Goal: Transaction & Acquisition: Book appointment/travel/reservation

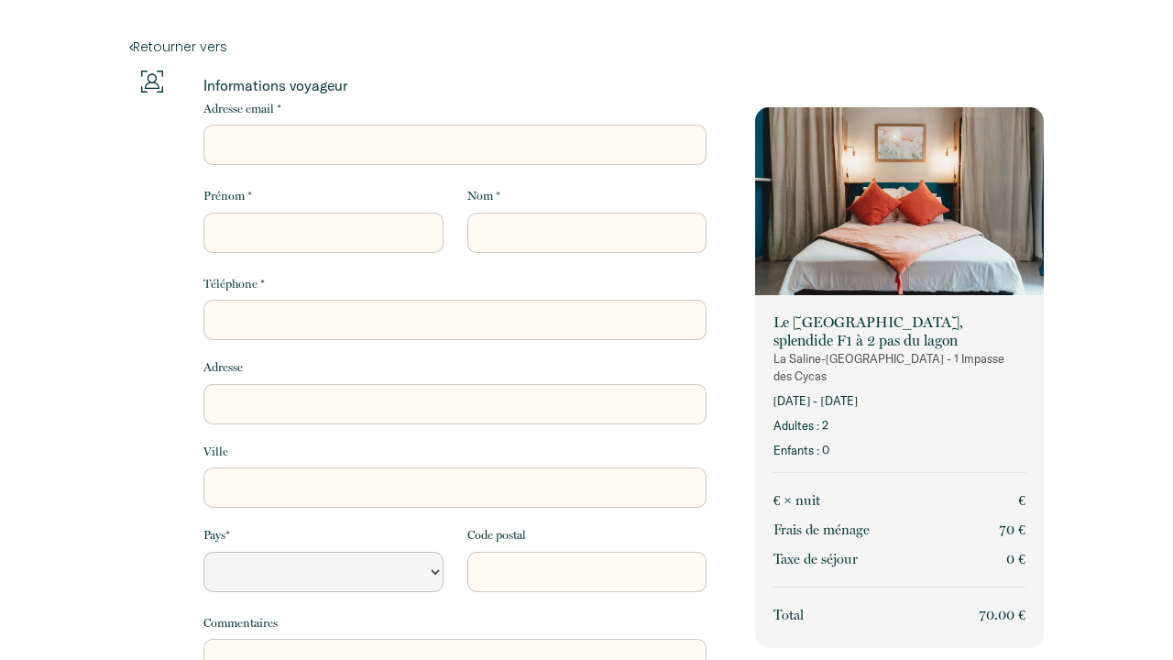
select select "Default select example"
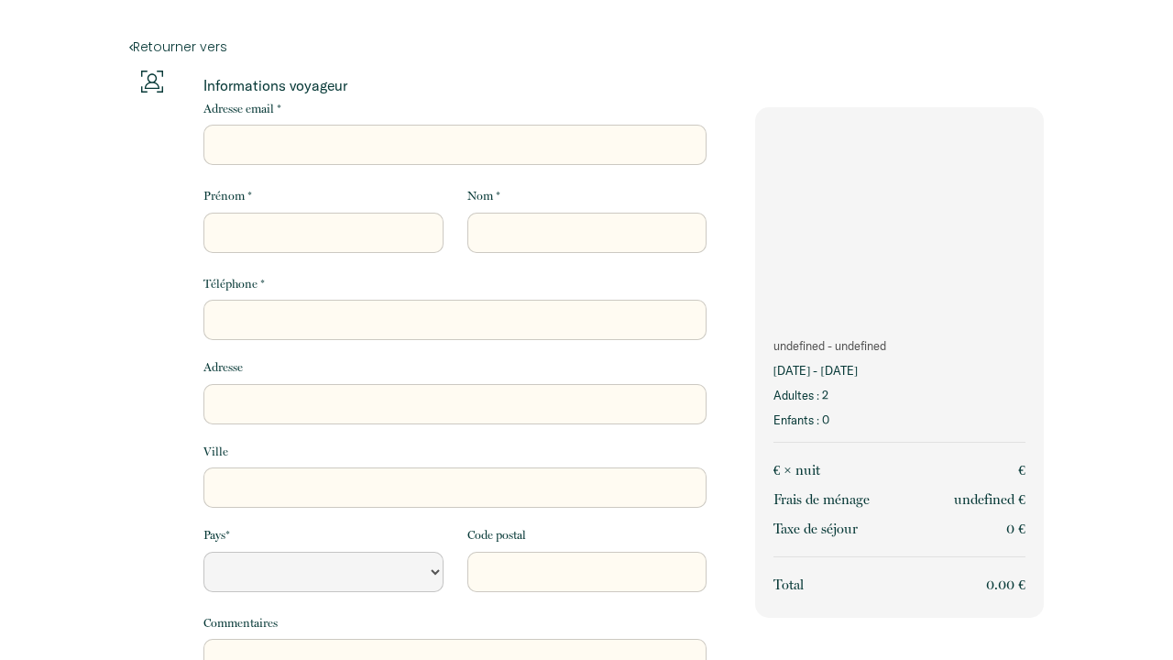
select select "Default select example"
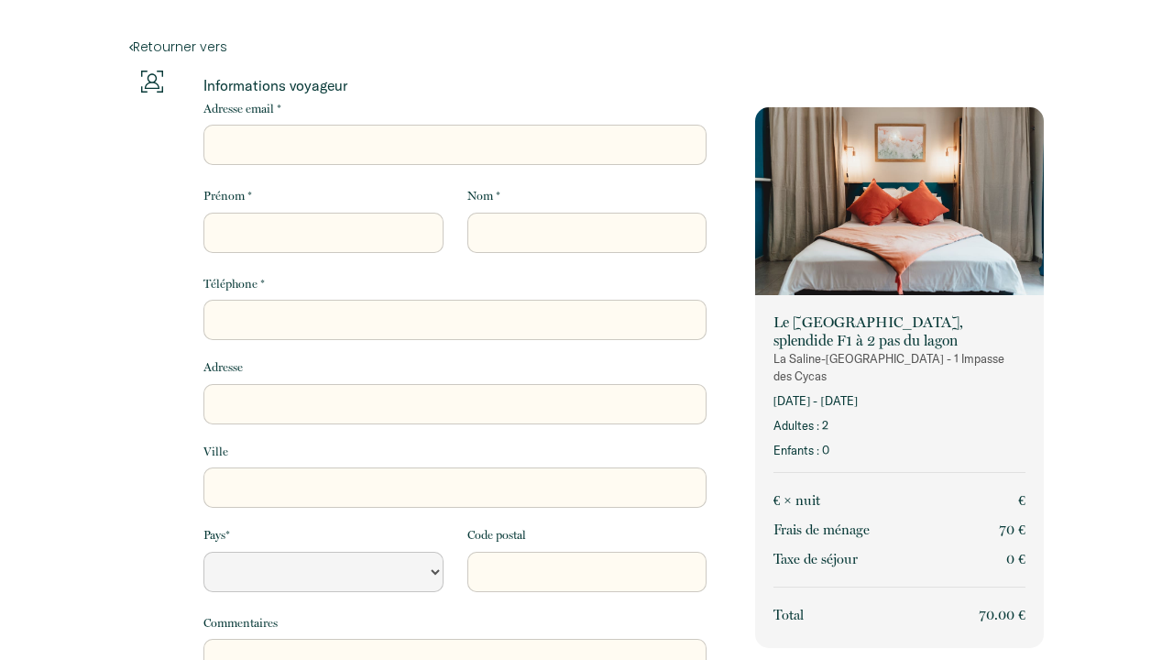
select select "Default select example"
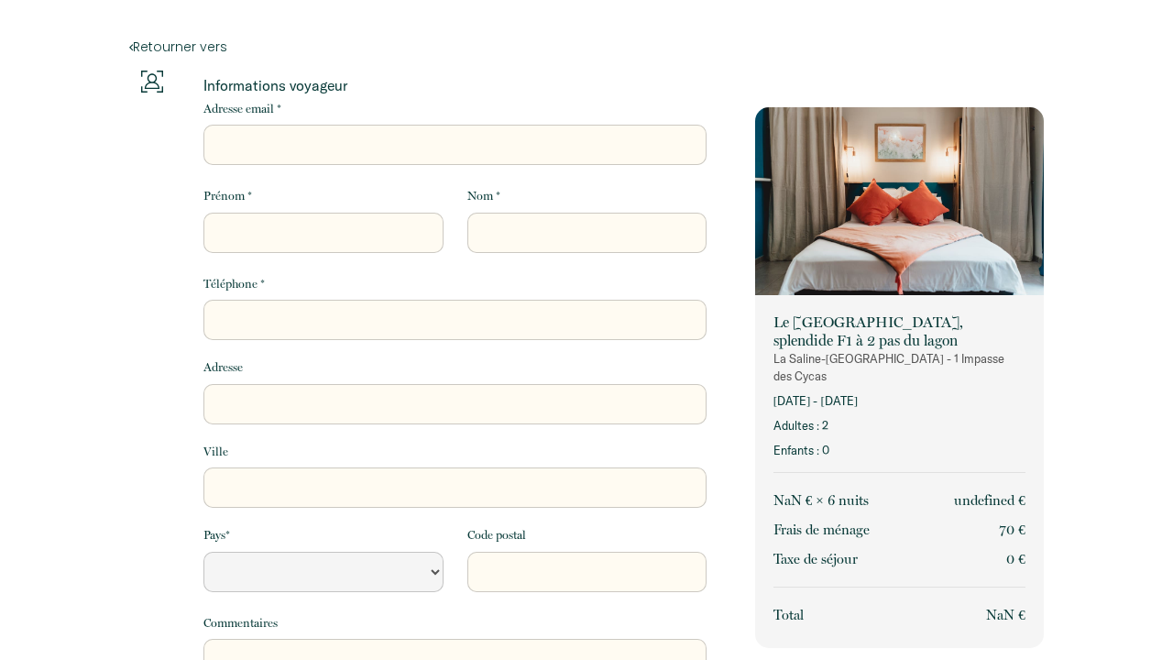
select select "Default select example"
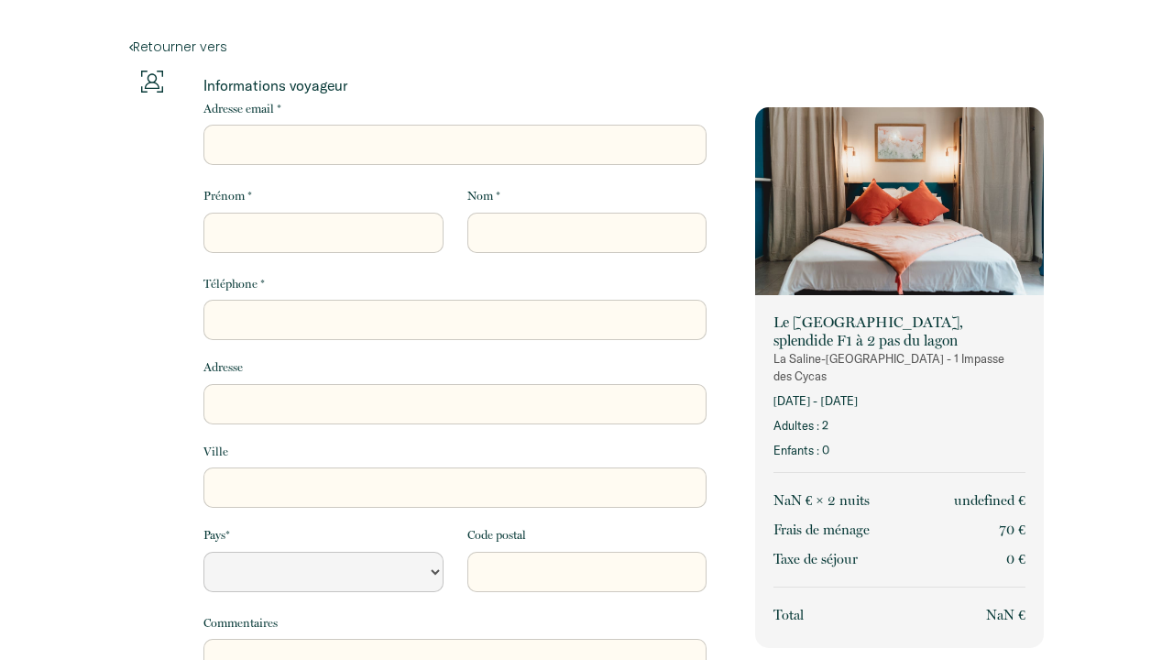
select select "Default select example"
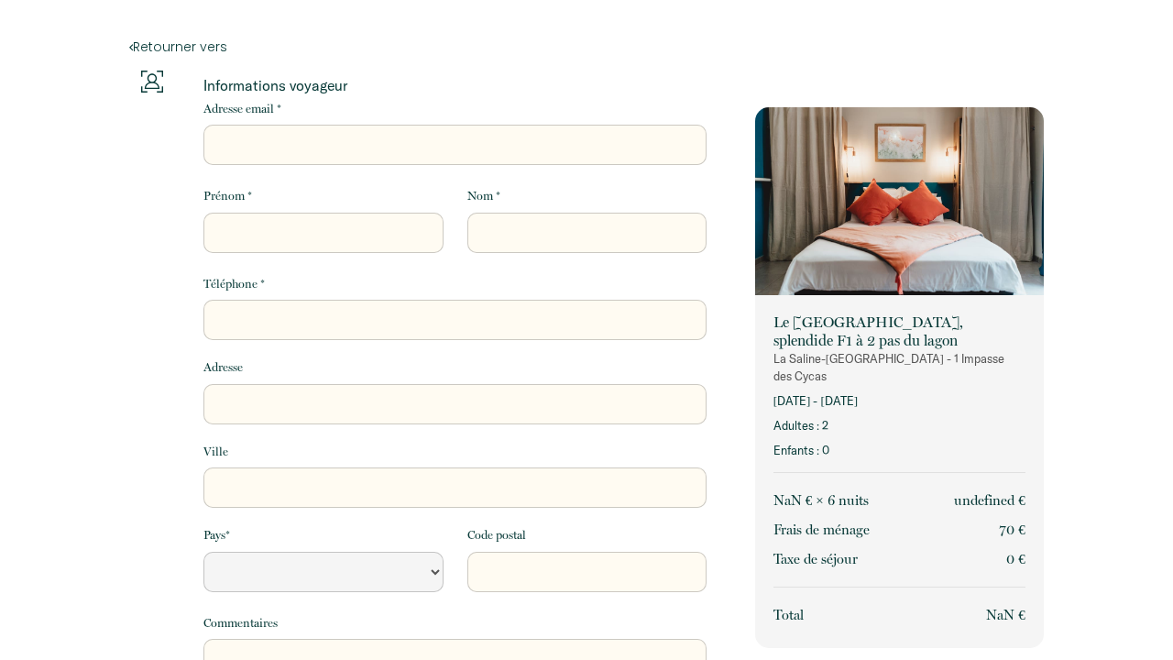
select select "Default select example"
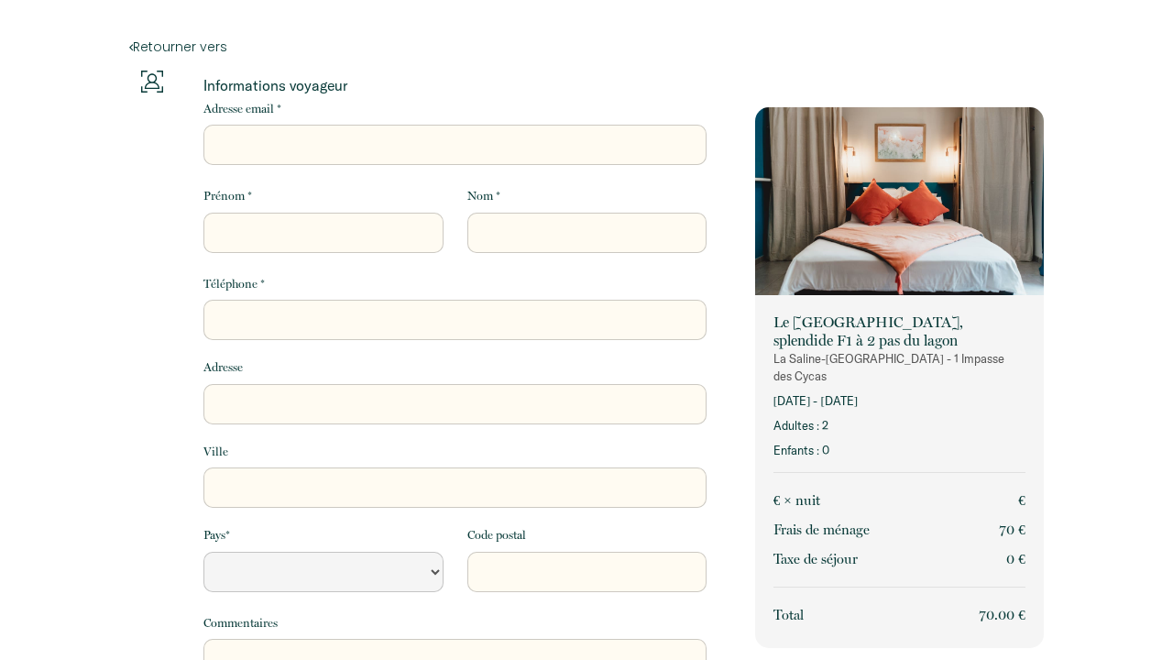
select select "Default select example"
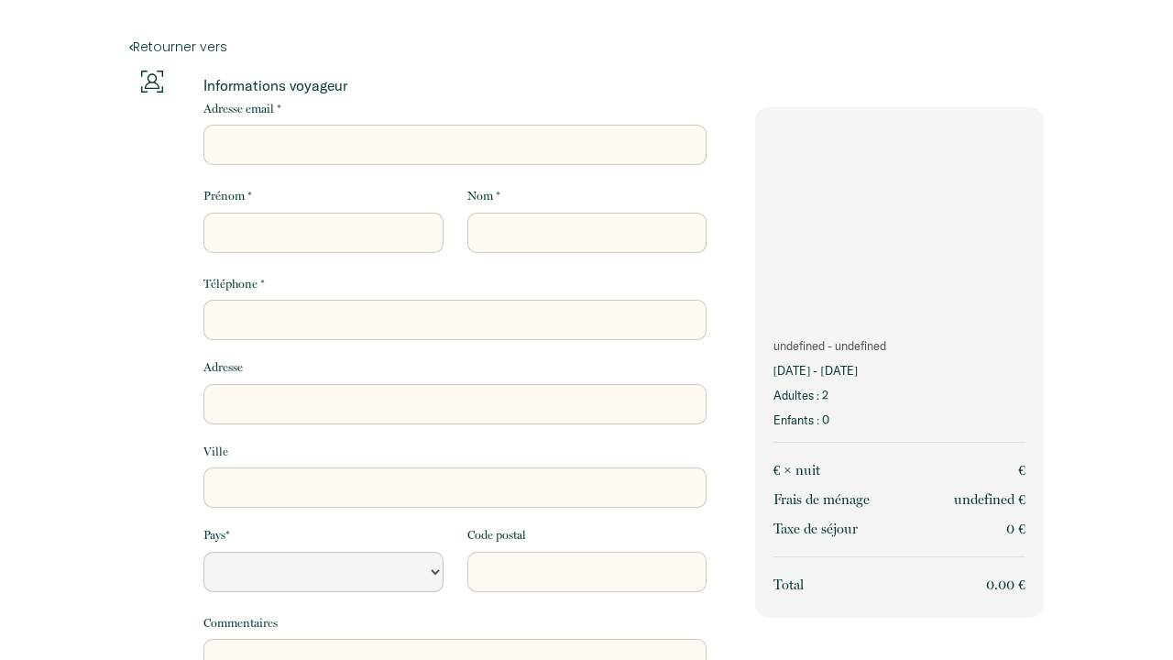
select select "Default select example"
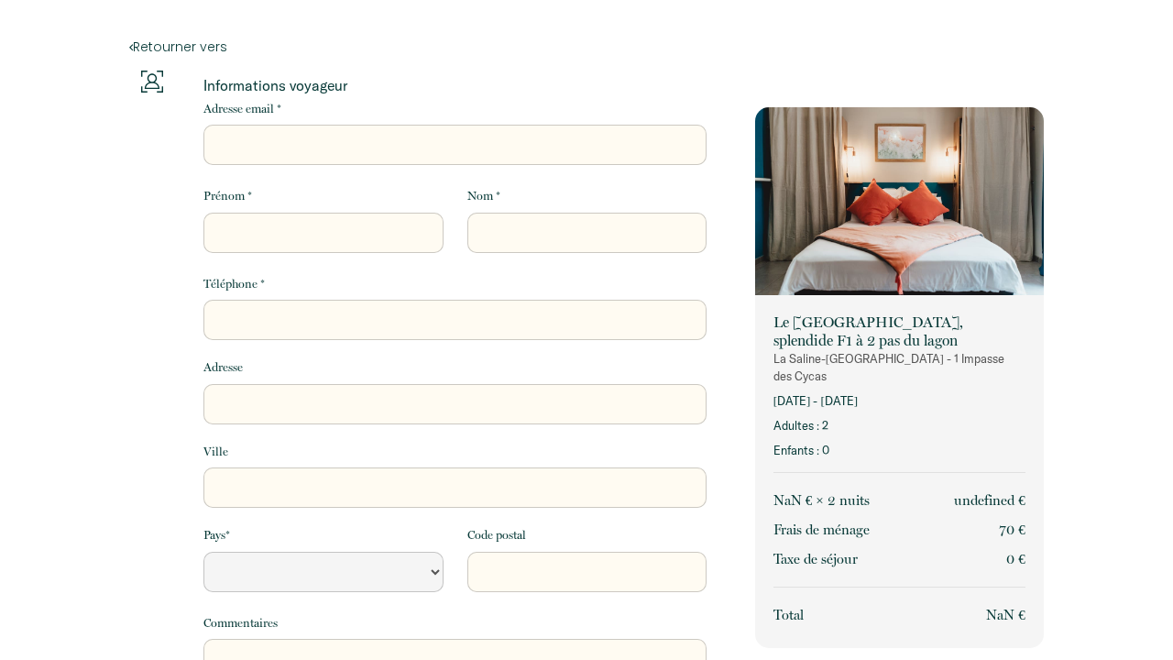
select select "Default select example"
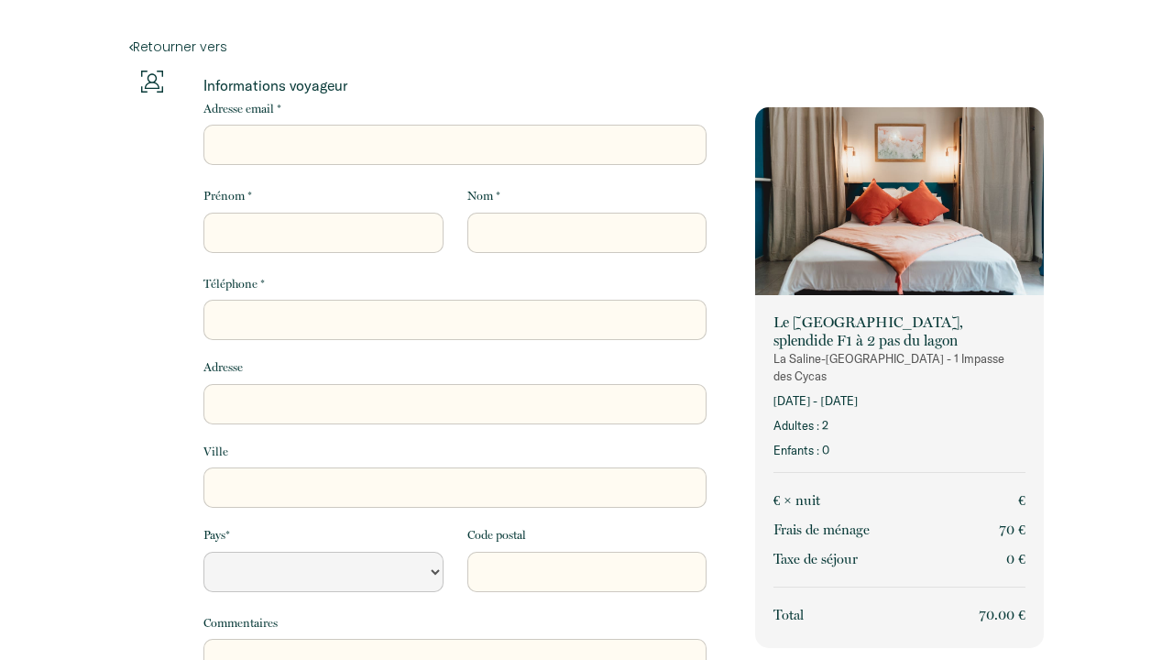
select select "Default select example"
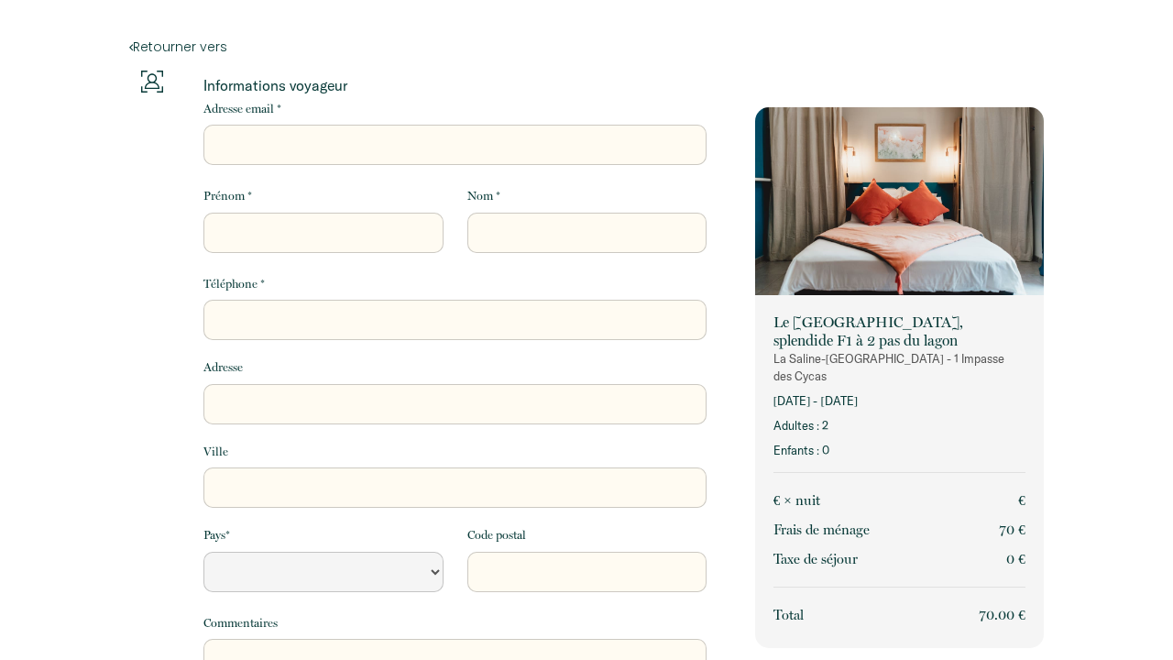
select select "Default select example"
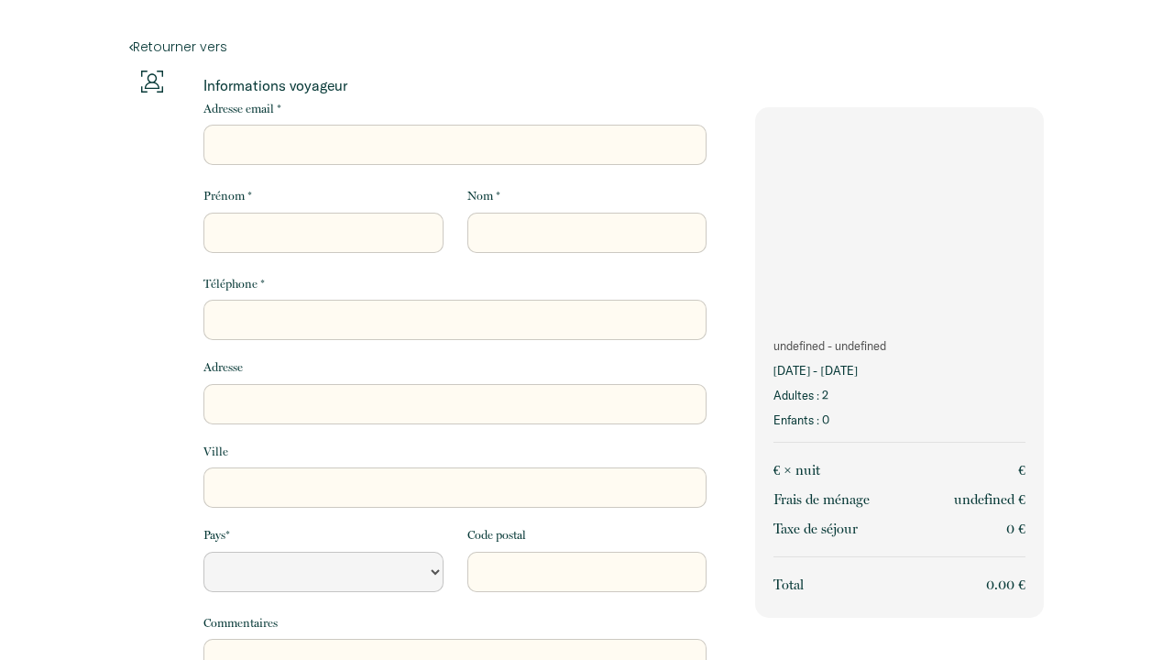
select select "Default select example"
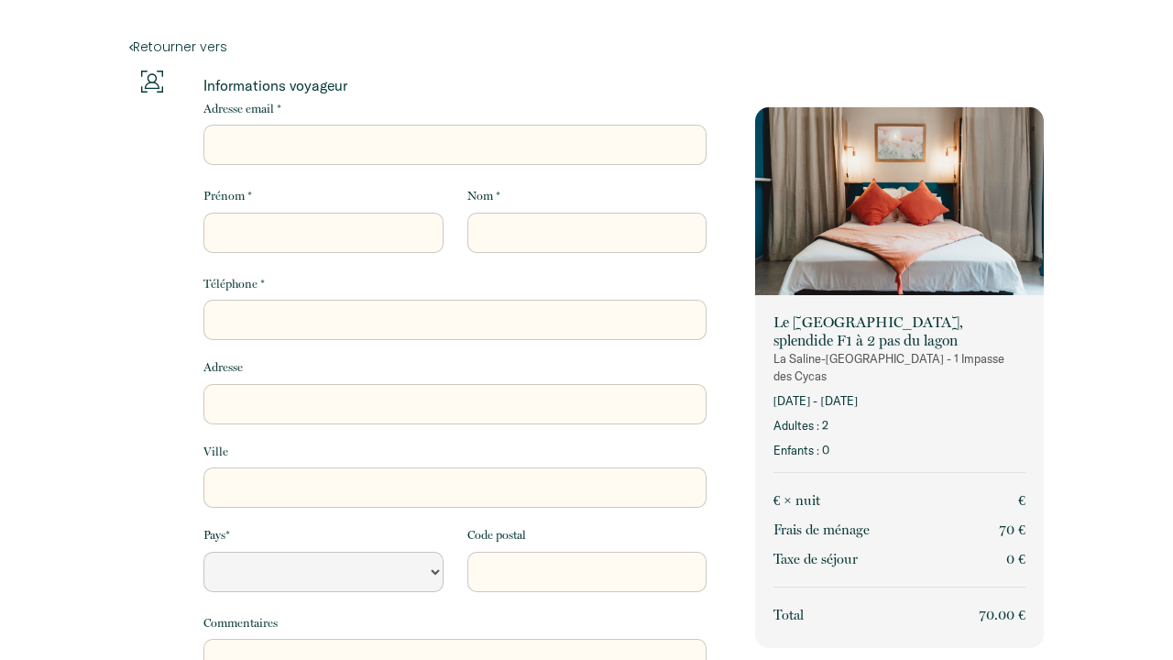
select select "Default select example"
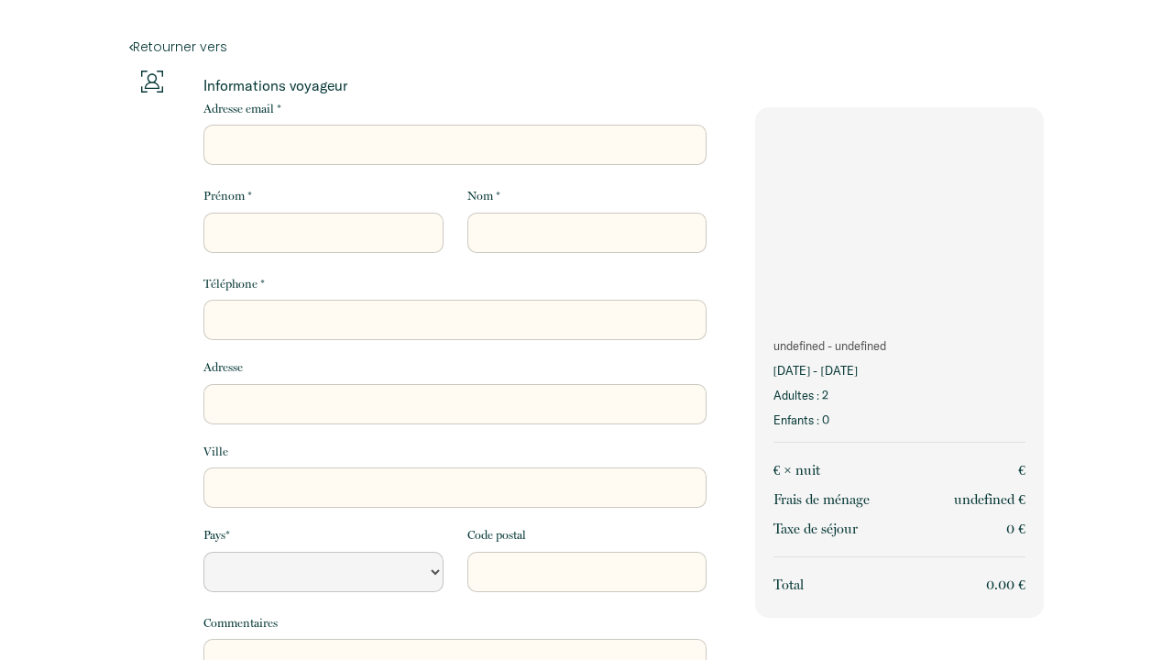
select select "Default select example"
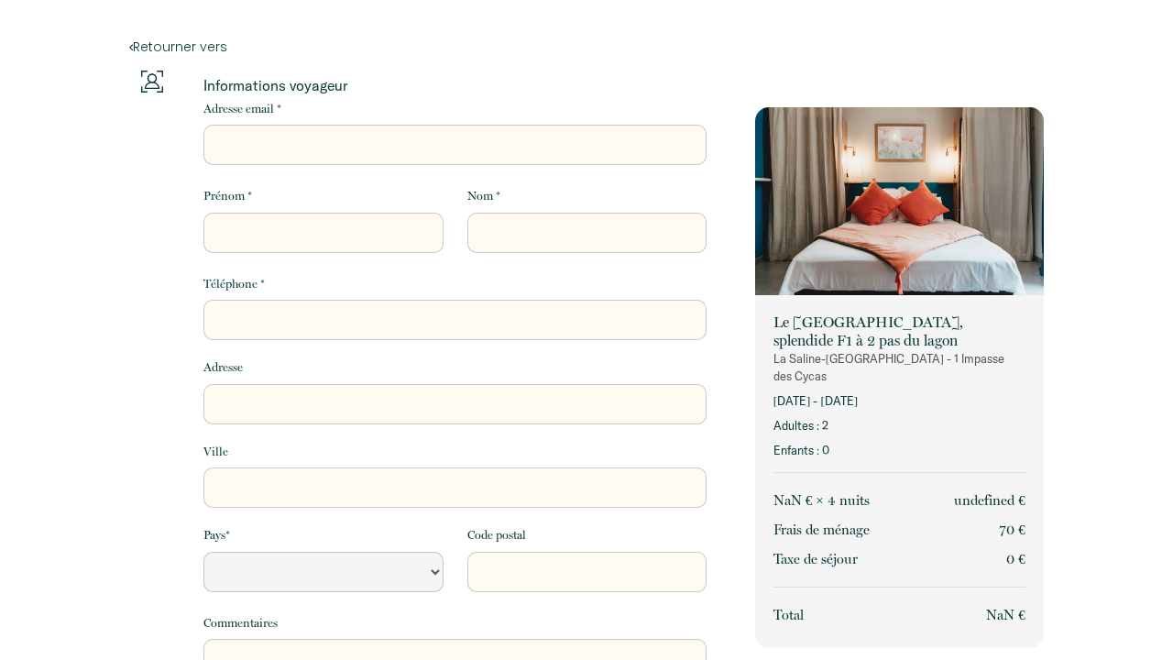
select select "Default select example"
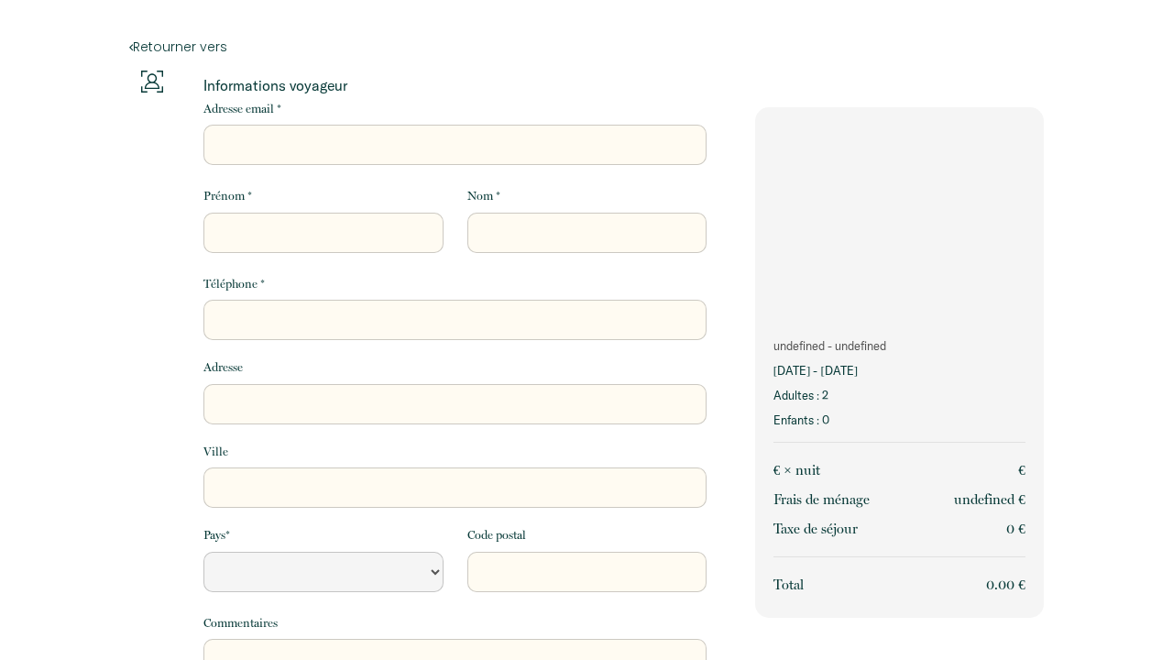
select select "Default select example"
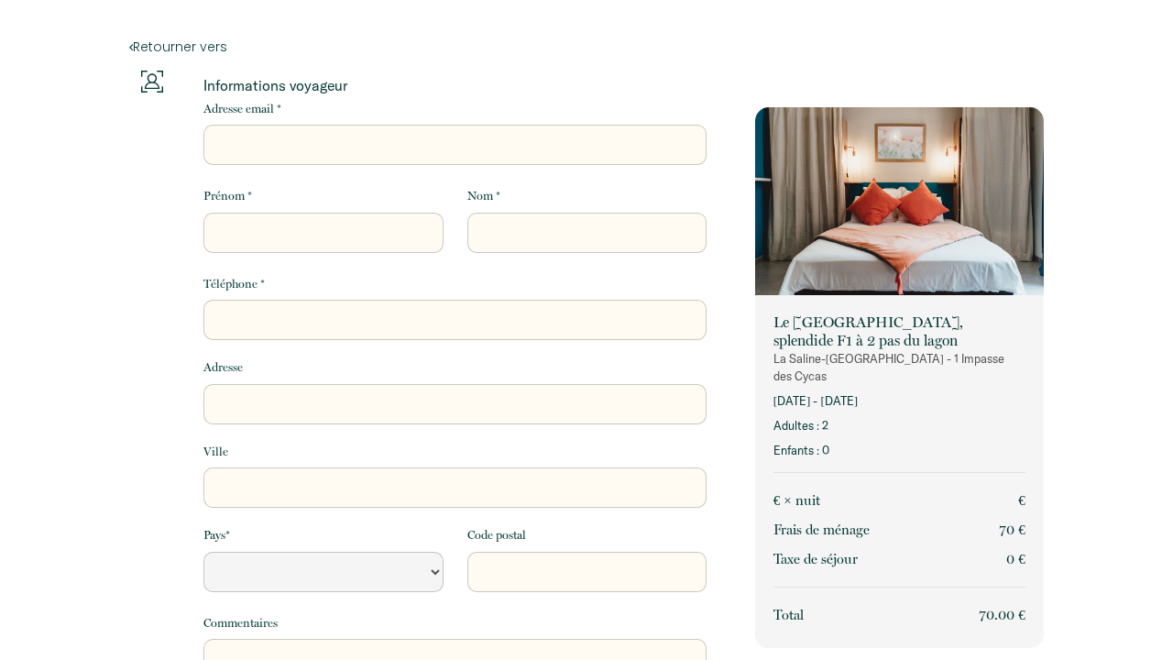
select select "Default select example"
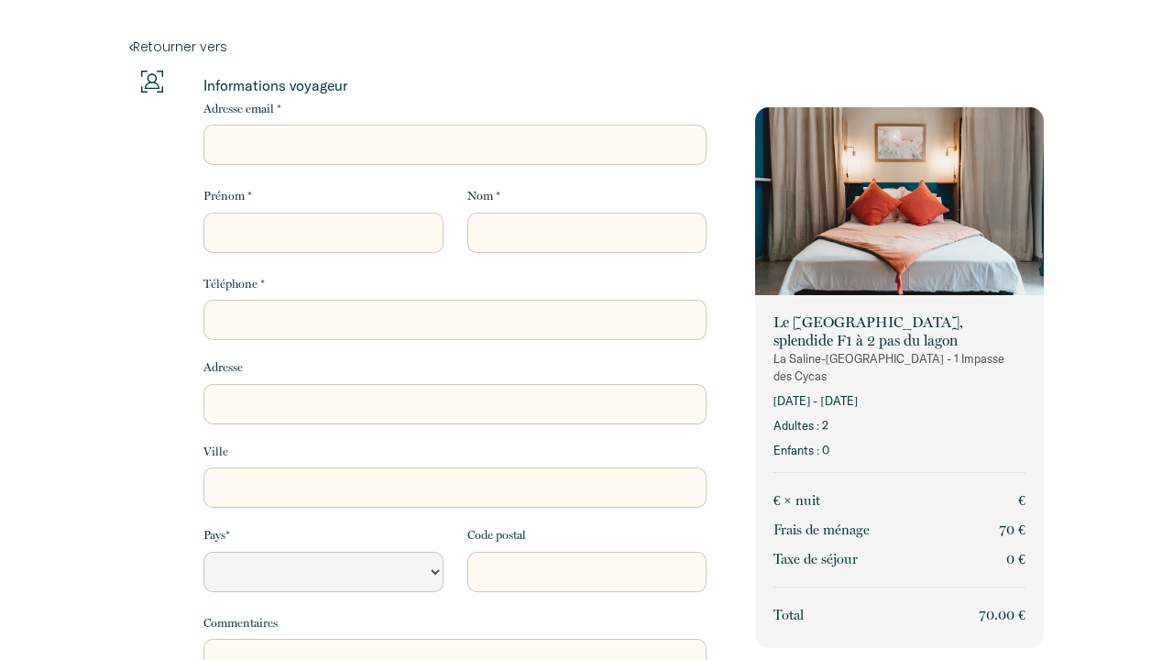
select select "Default select example"
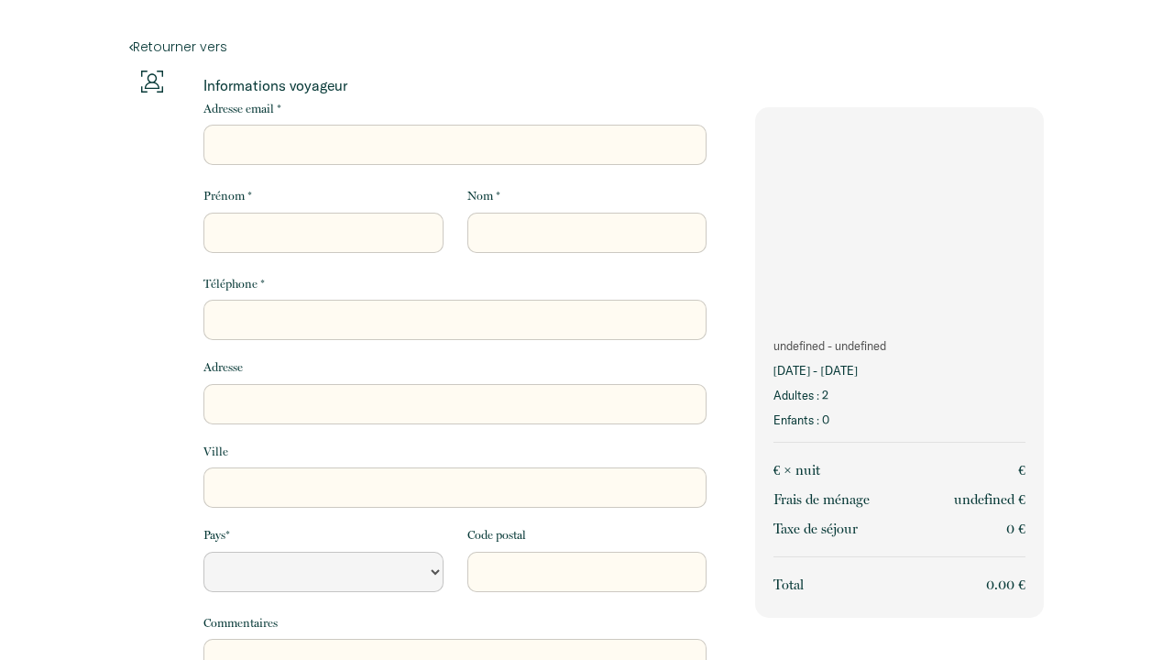
select select "Default select example"
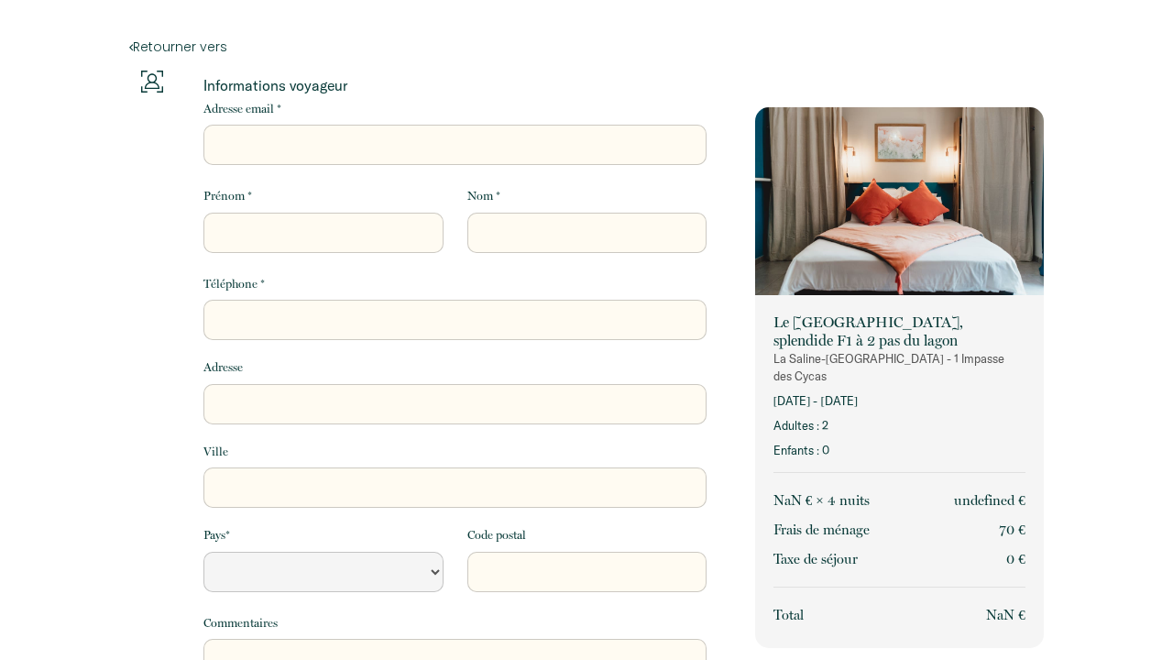
select select "Default select example"
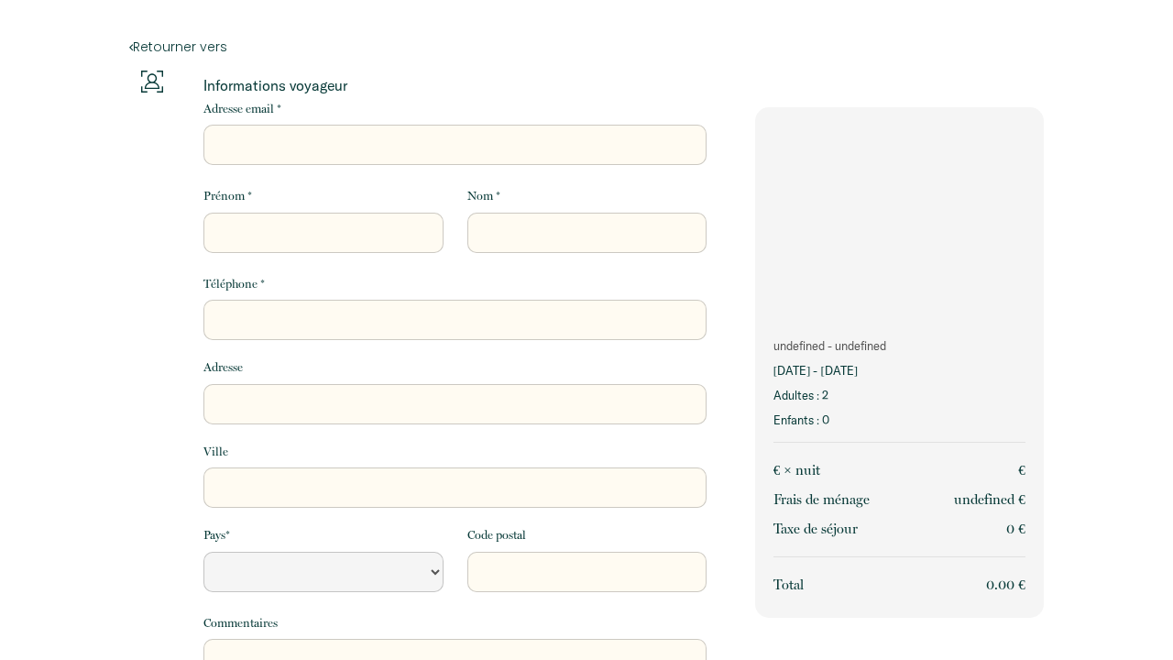
select select "Default select example"
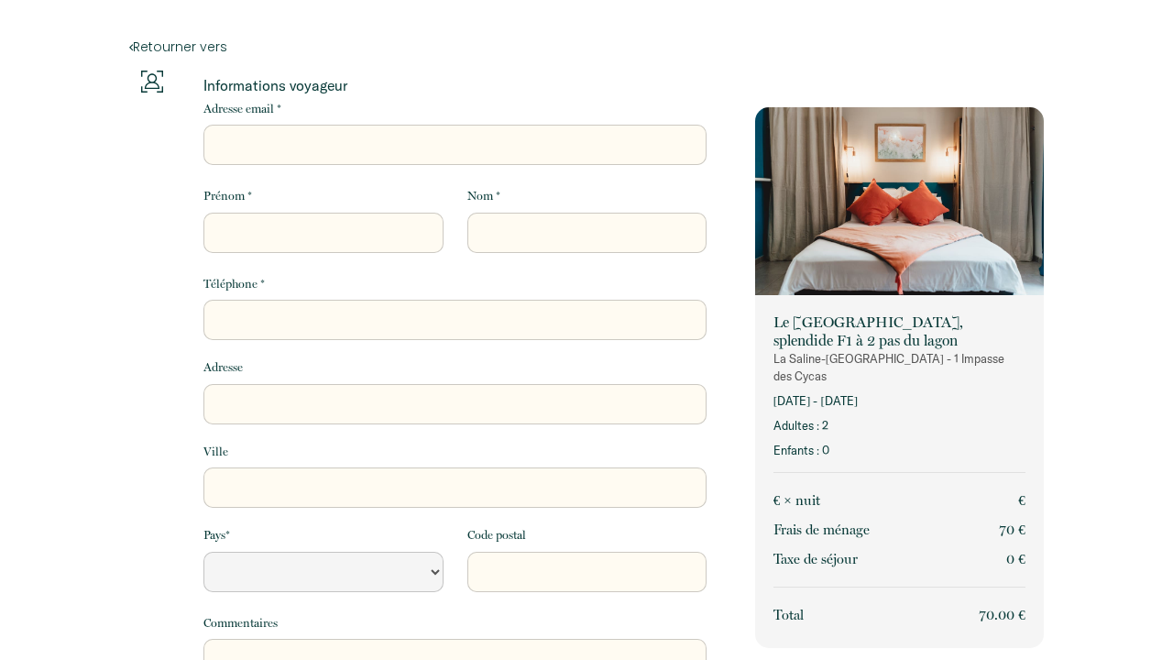
select select "Default select example"
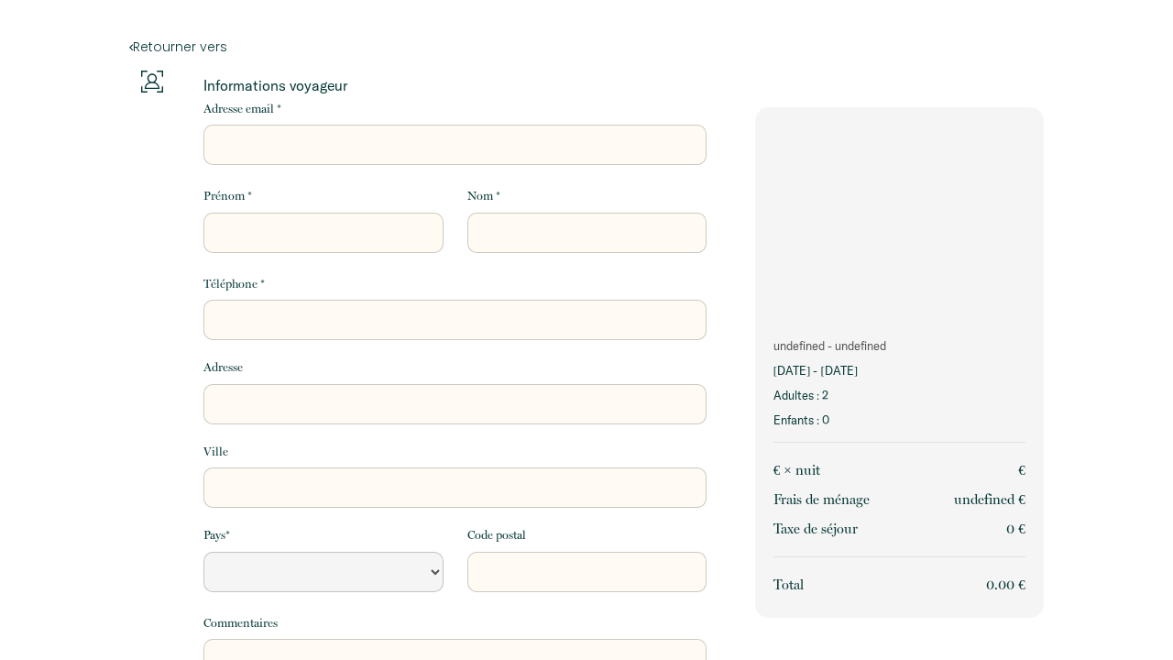
select select "Default select example"
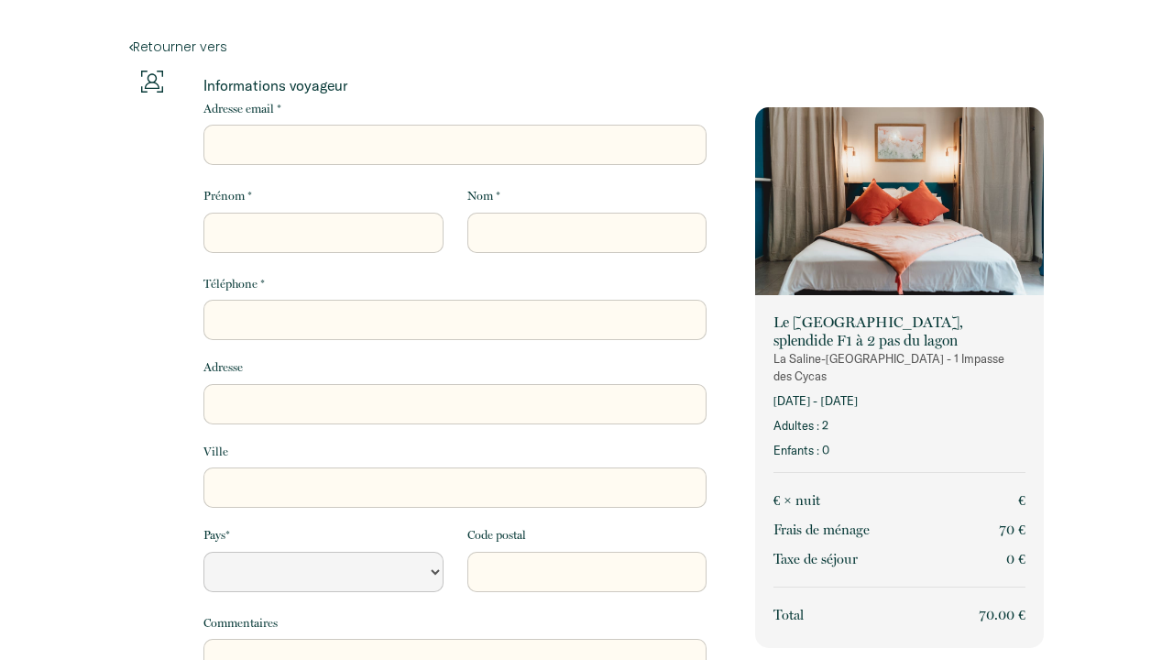
select select "Default select example"
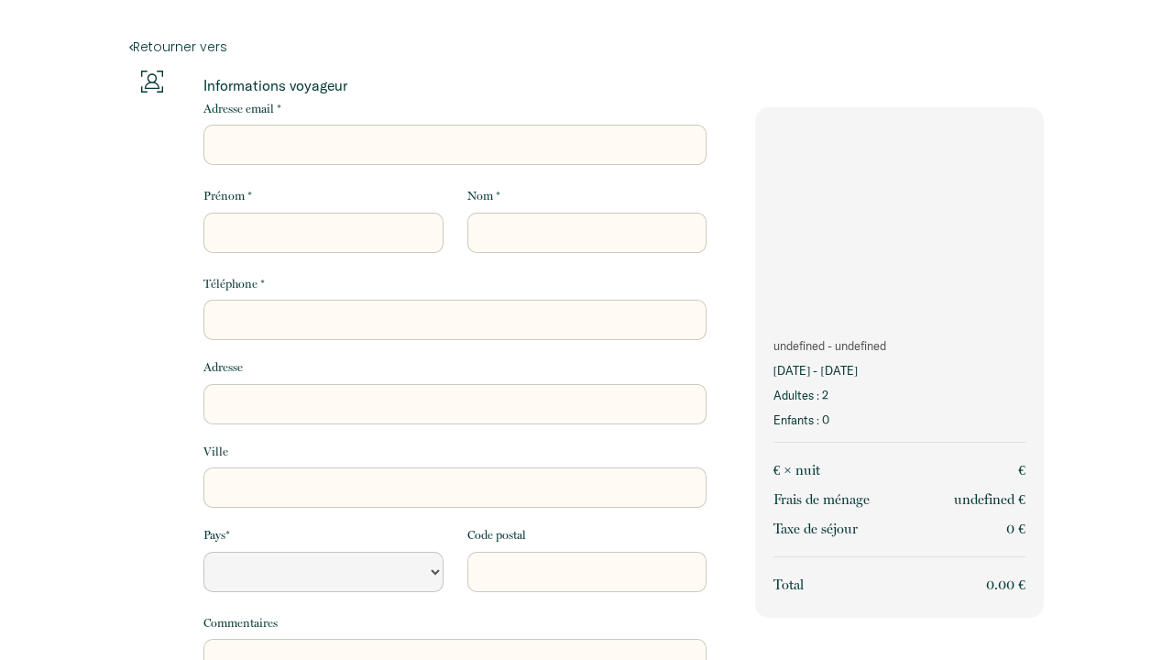
select select "Default select example"
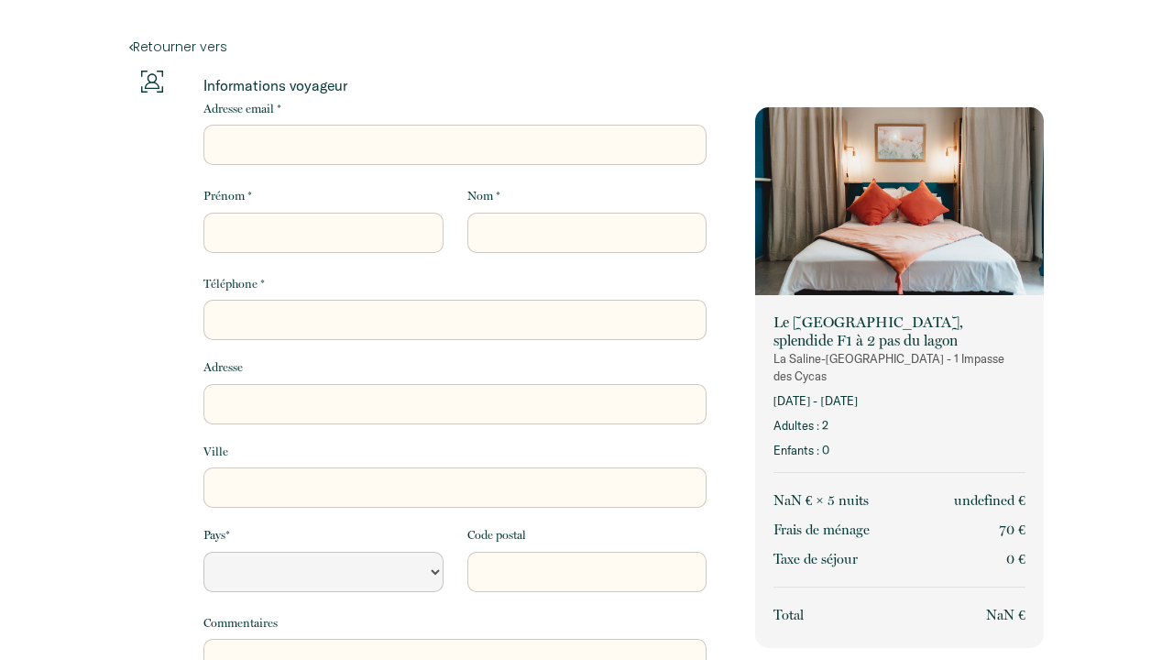
select select "Default select example"
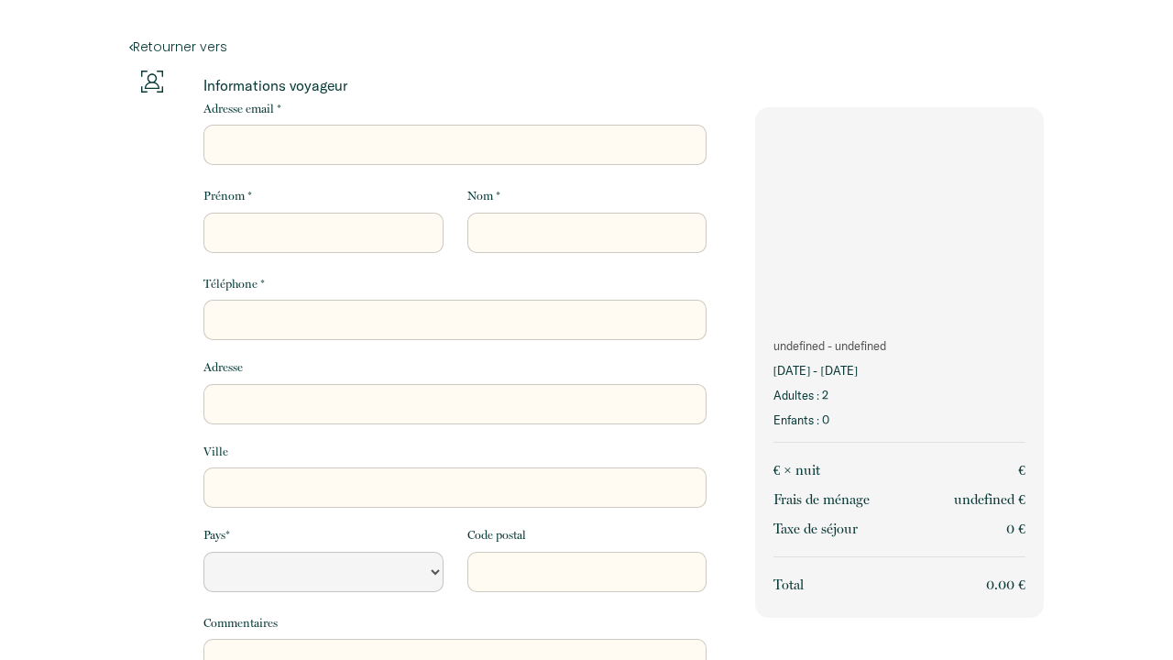
select select "Default select example"
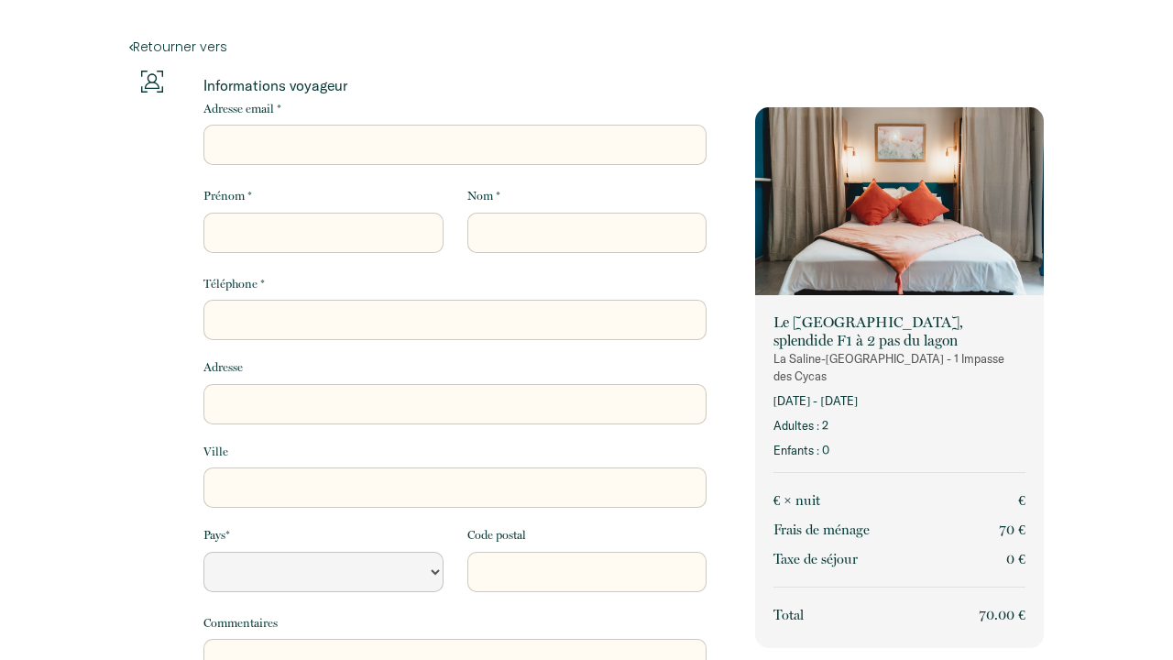
select select "Default select example"
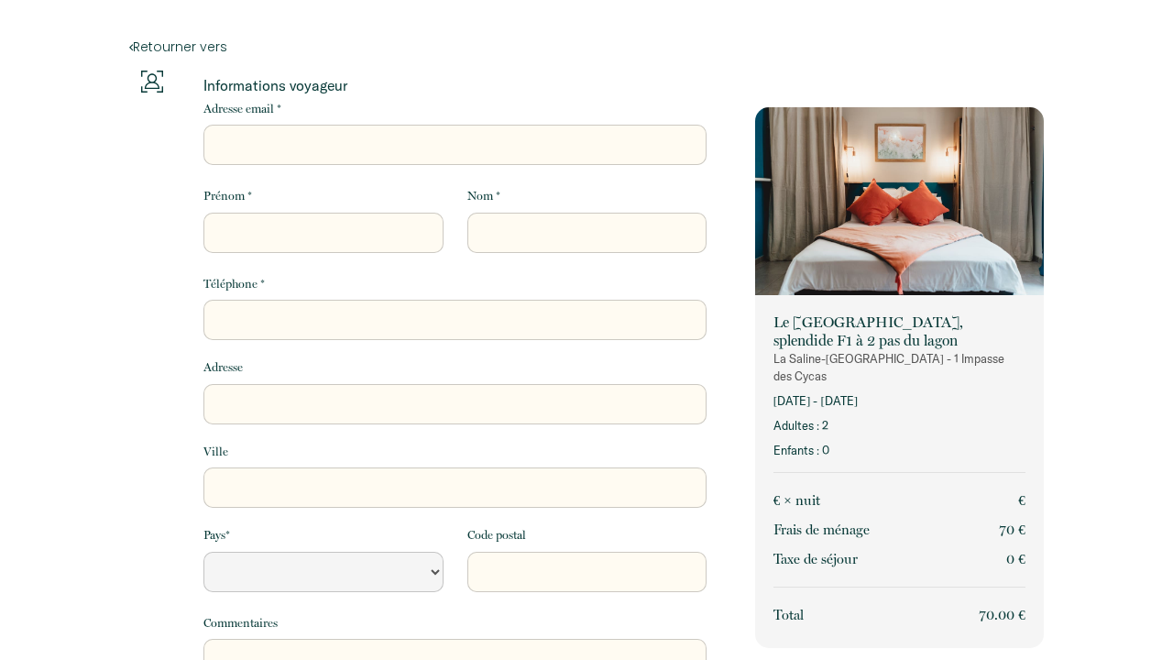
select select "Default select example"
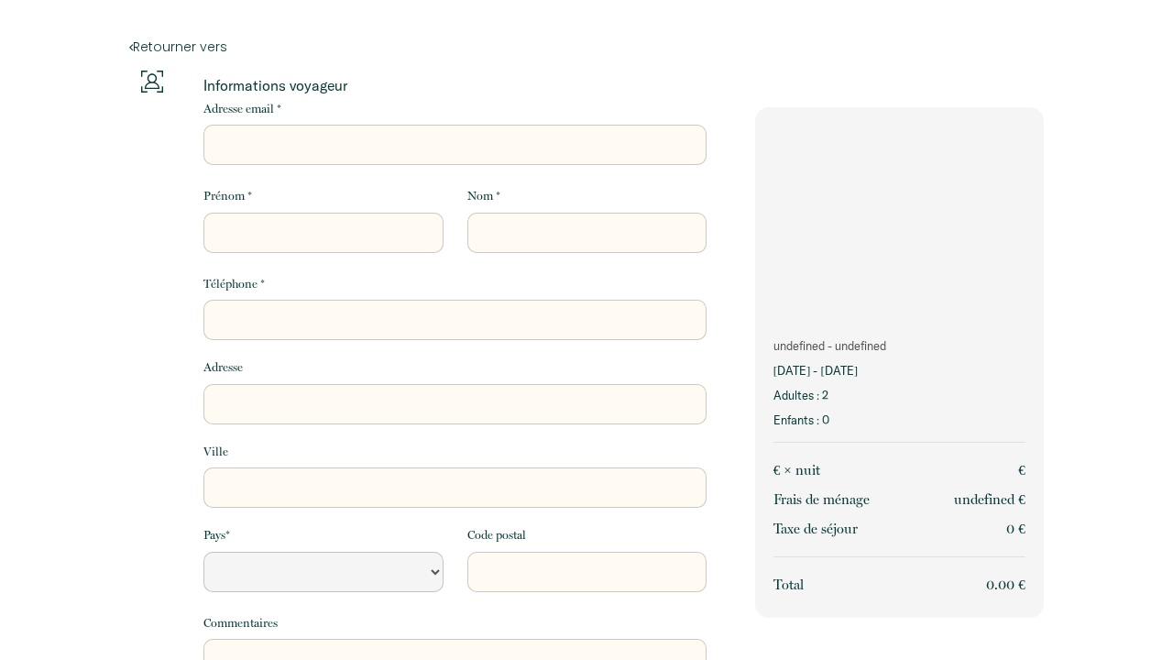
select select "Default select example"
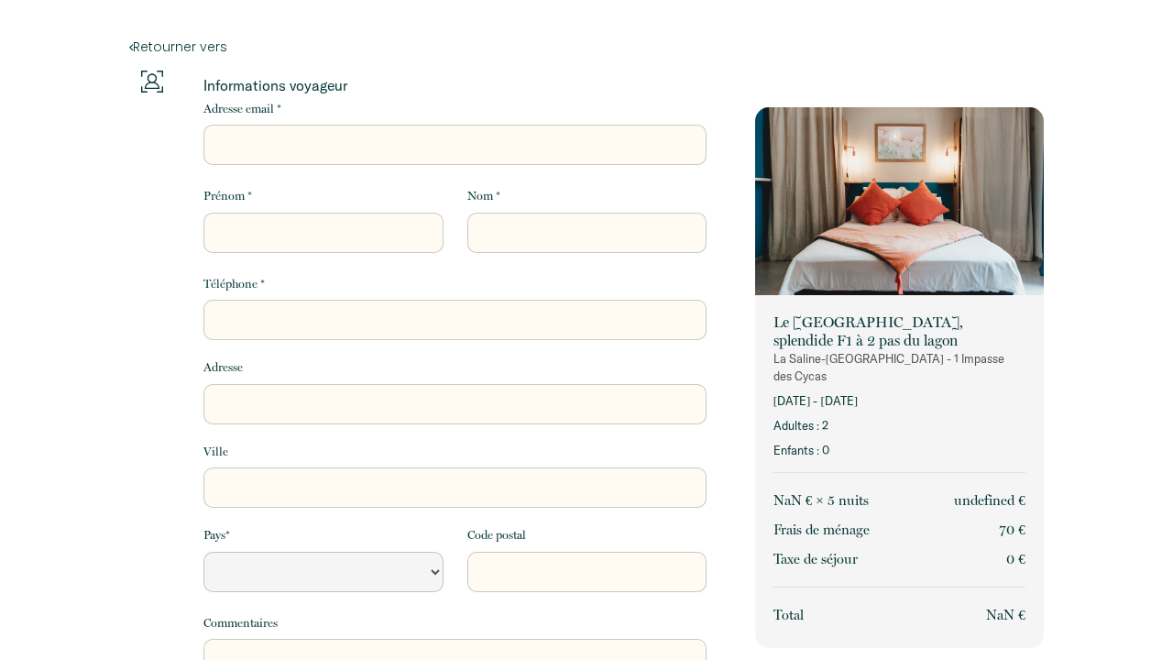
select select "Default select example"
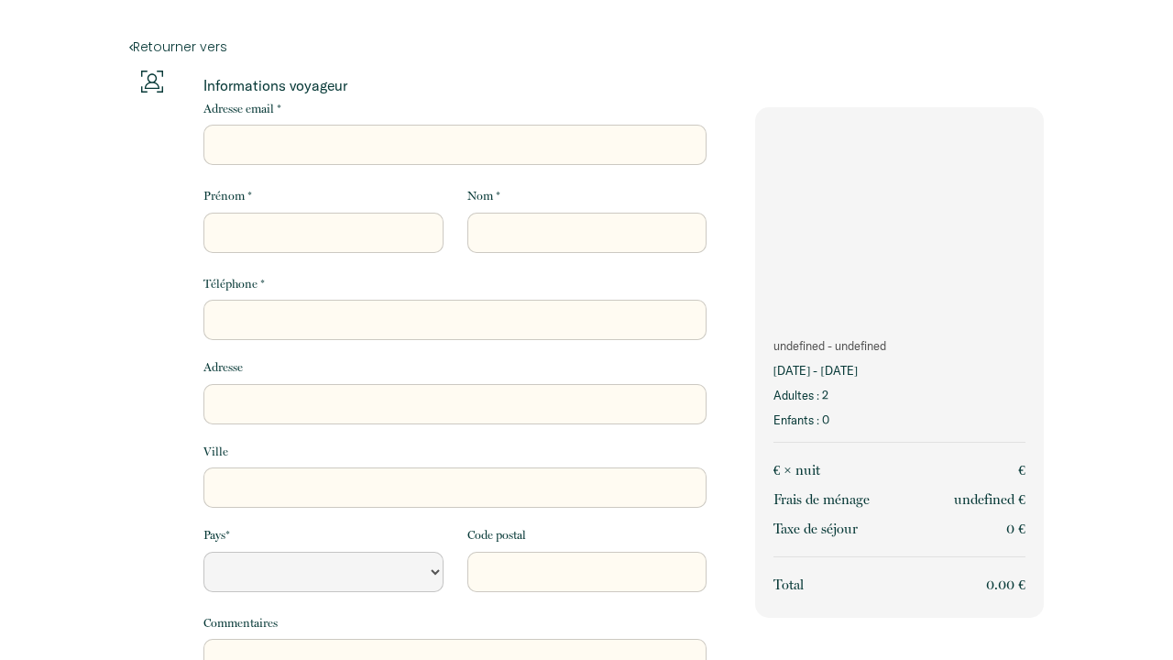
select select "Default select example"
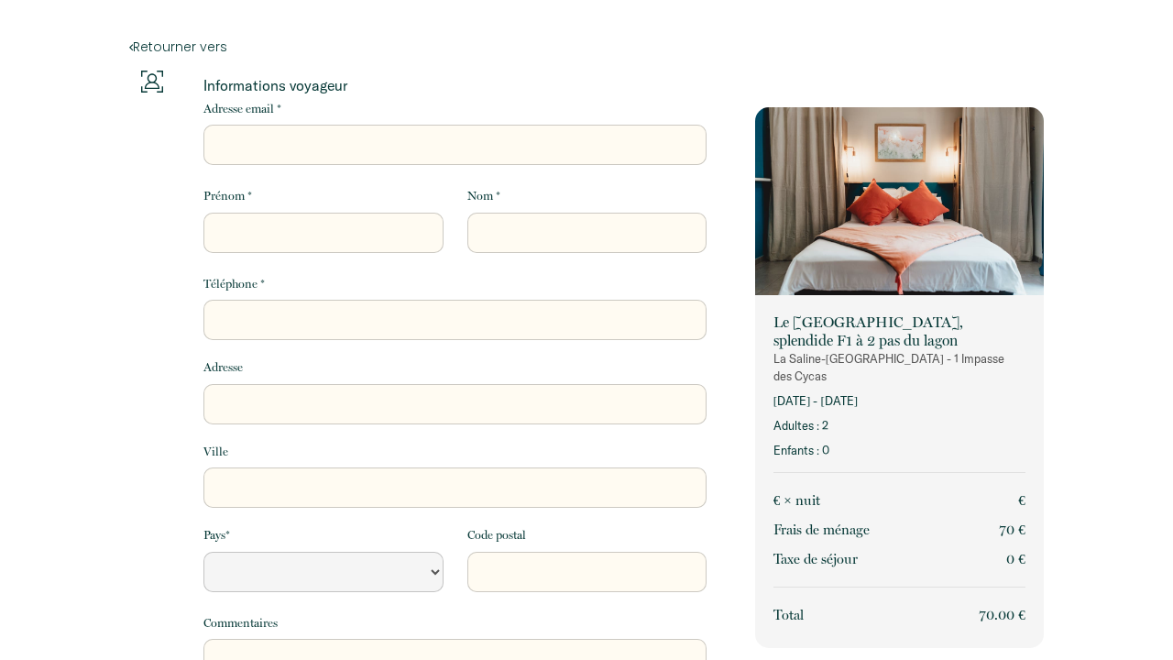
select select "Default select example"
